Goal: Check status

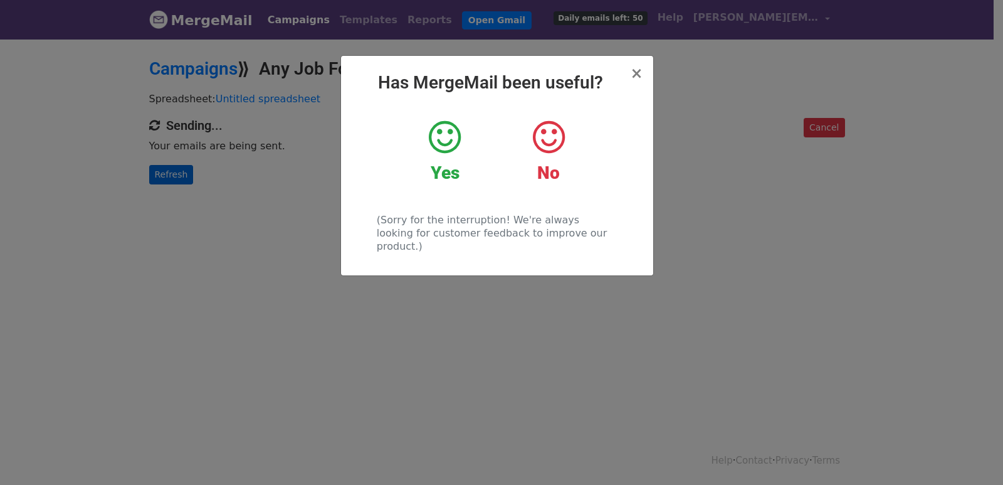
click at [174, 169] on div "× Has MergeMail been useful? Yes No (Sorry for the interruption! We're always l…" at bounding box center [501, 261] width 1003 height 447
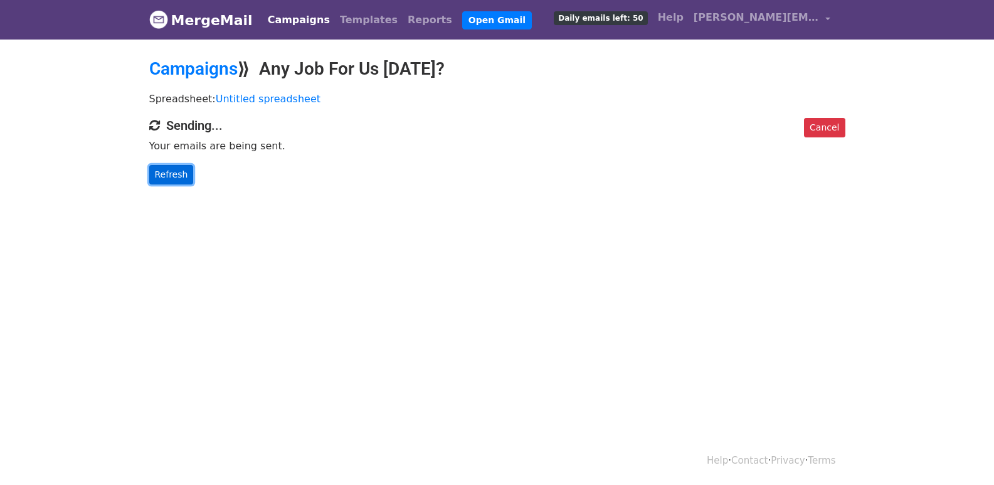
click at [164, 172] on link "Refresh" at bounding box center [171, 174] width 45 height 19
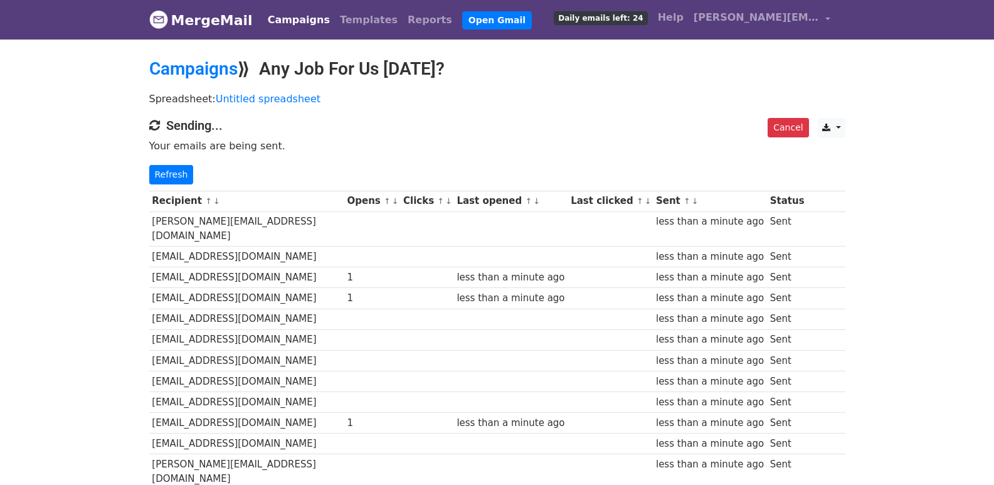
click at [161, 162] on div "Cancel CSV Excel Sending... Your emails are being sent. Refresh" at bounding box center [497, 151] width 715 height 66
click at [166, 173] on link "Refresh" at bounding box center [171, 174] width 45 height 19
